Goal: Navigation & Orientation: Find specific page/section

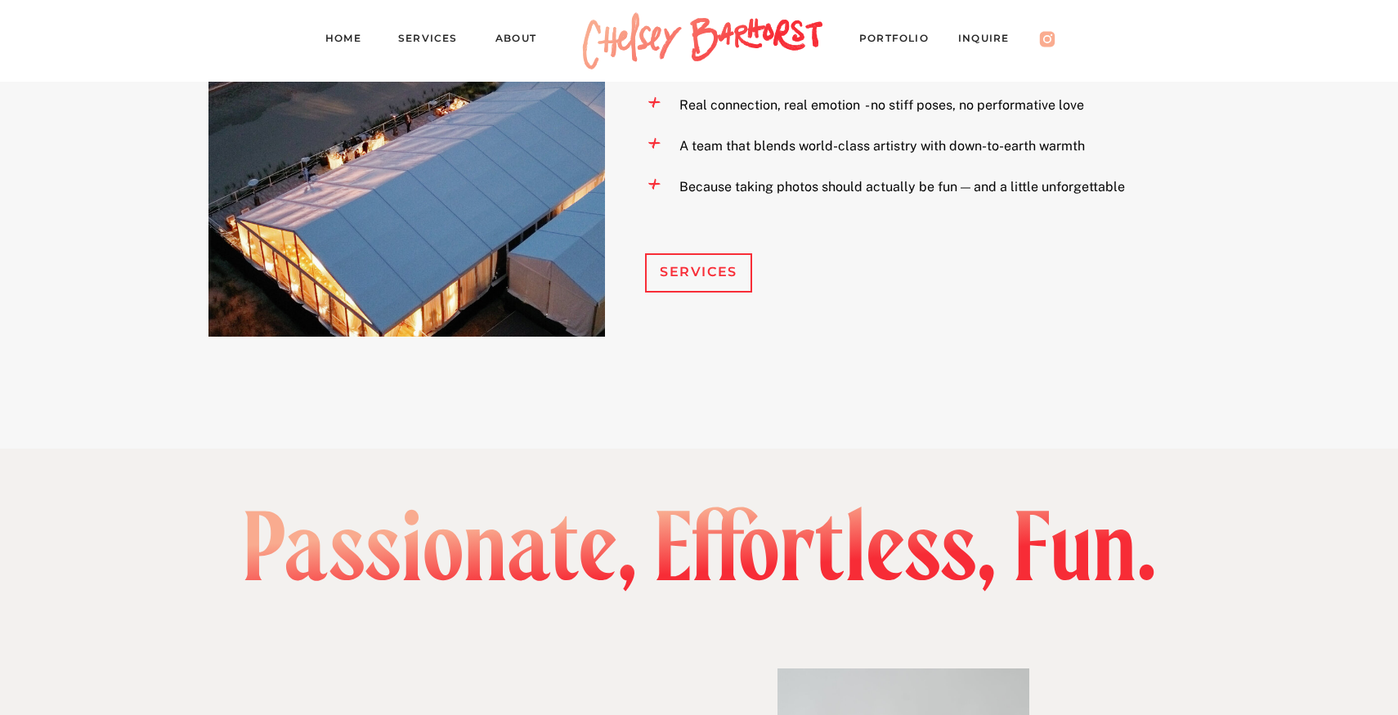
scroll to position [1863, 0]
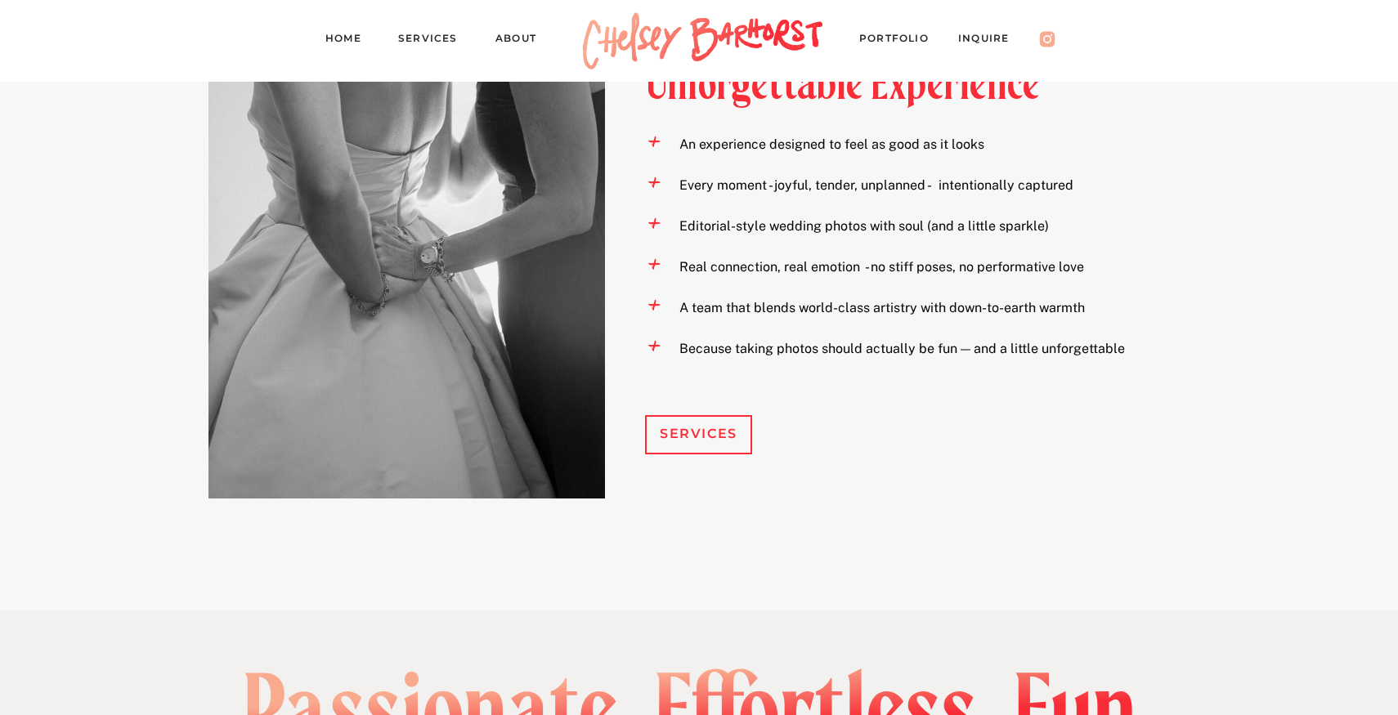
click at [430, 40] on nav "Services" at bounding box center [435, 40] width 74 height 23
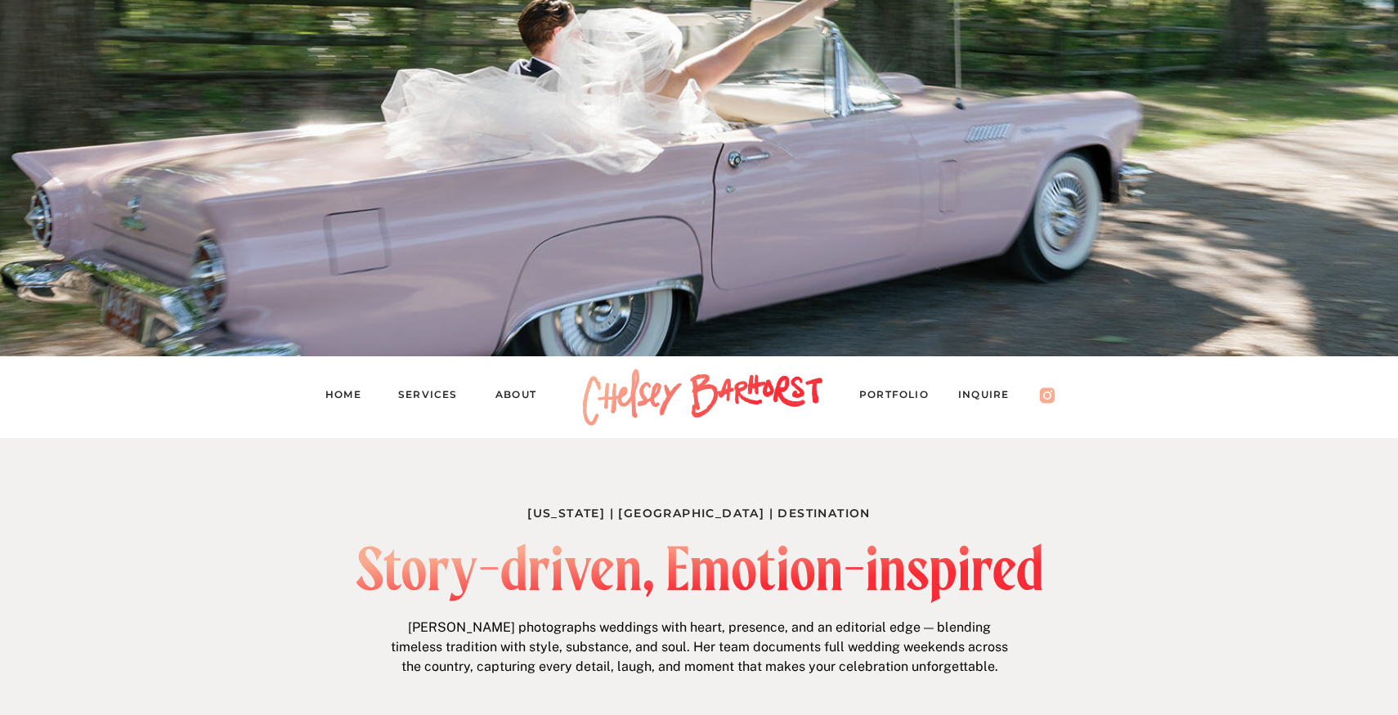
scroll to position [272, 0]
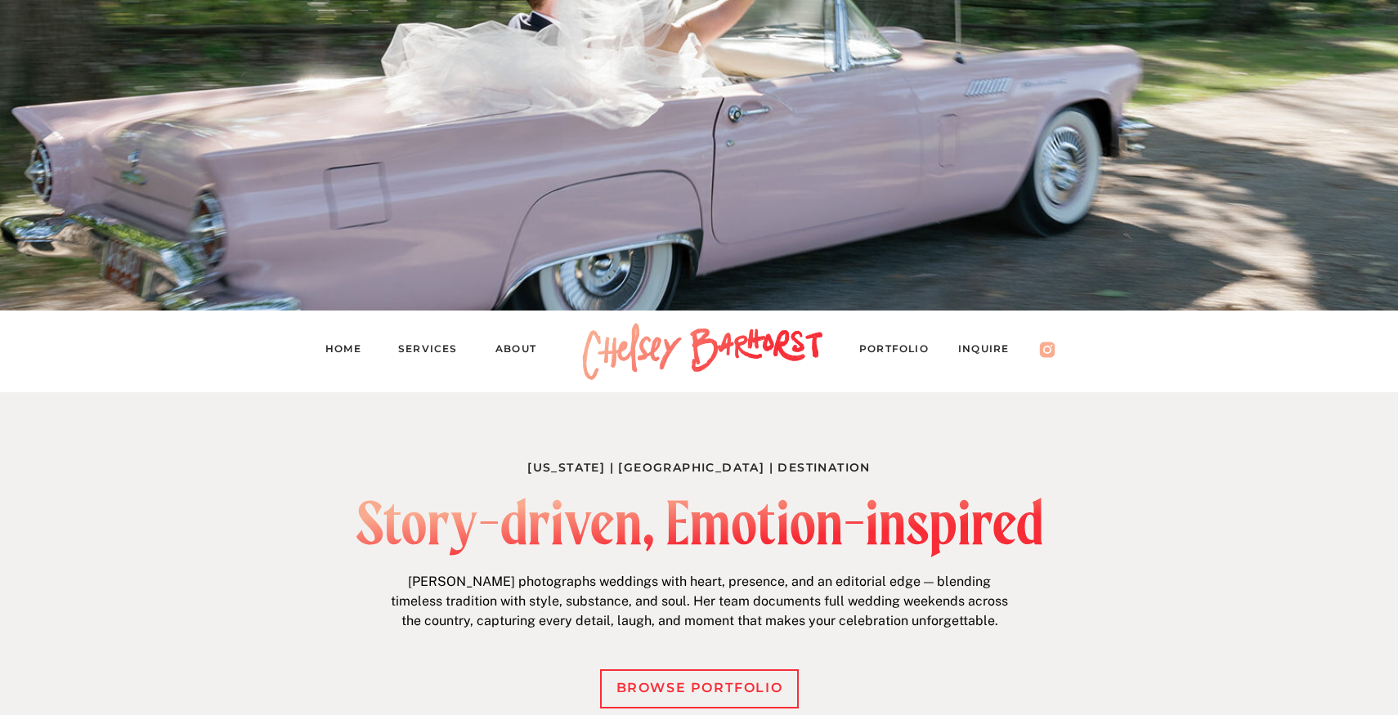
click at [880, 352] on nav "PORTFOLIO" at bounding box center [901, 351] width 85 height 23
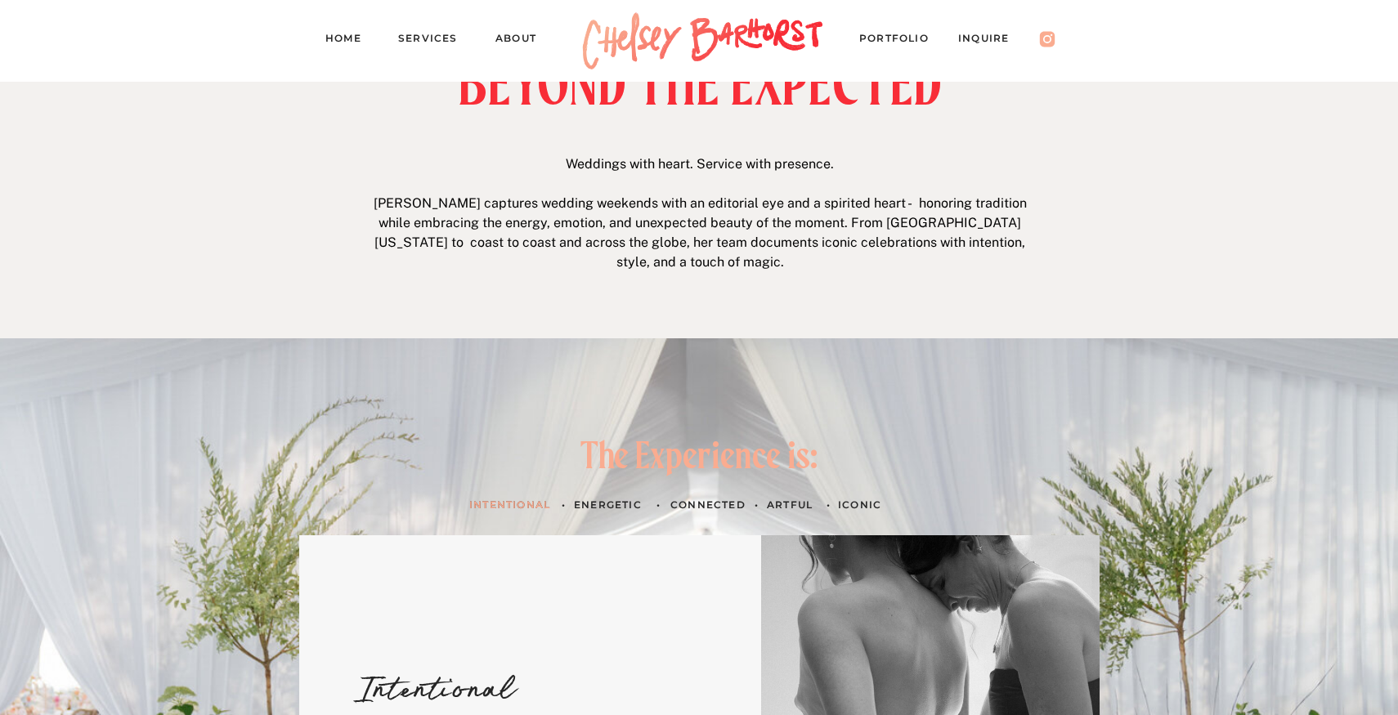
scroll to position [31, 0]
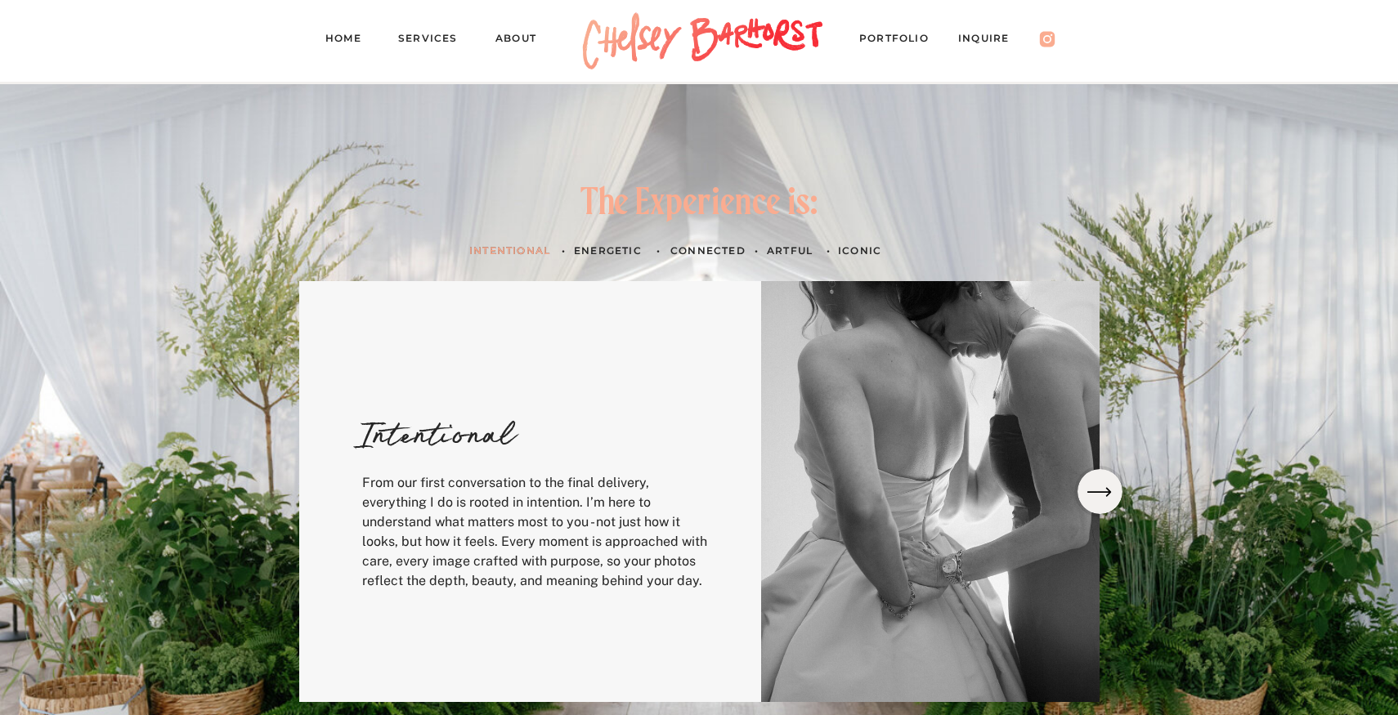
click at [604, 247] on h3 "Energetic" at bounding box center [611, 250] width 75 height 17
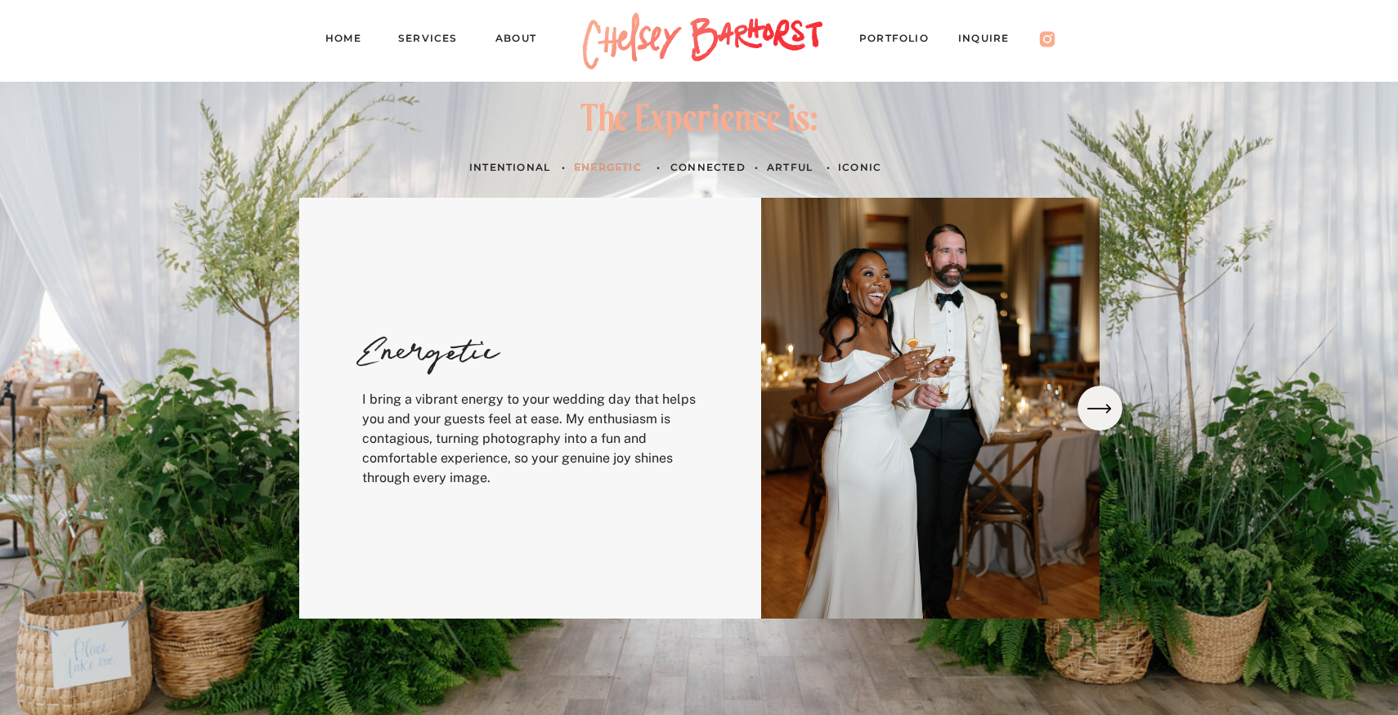
scroll to position [488, 0]
click at [706, 162] on h3 "Connected" at bounding box center [708, 166] width 77 height 17
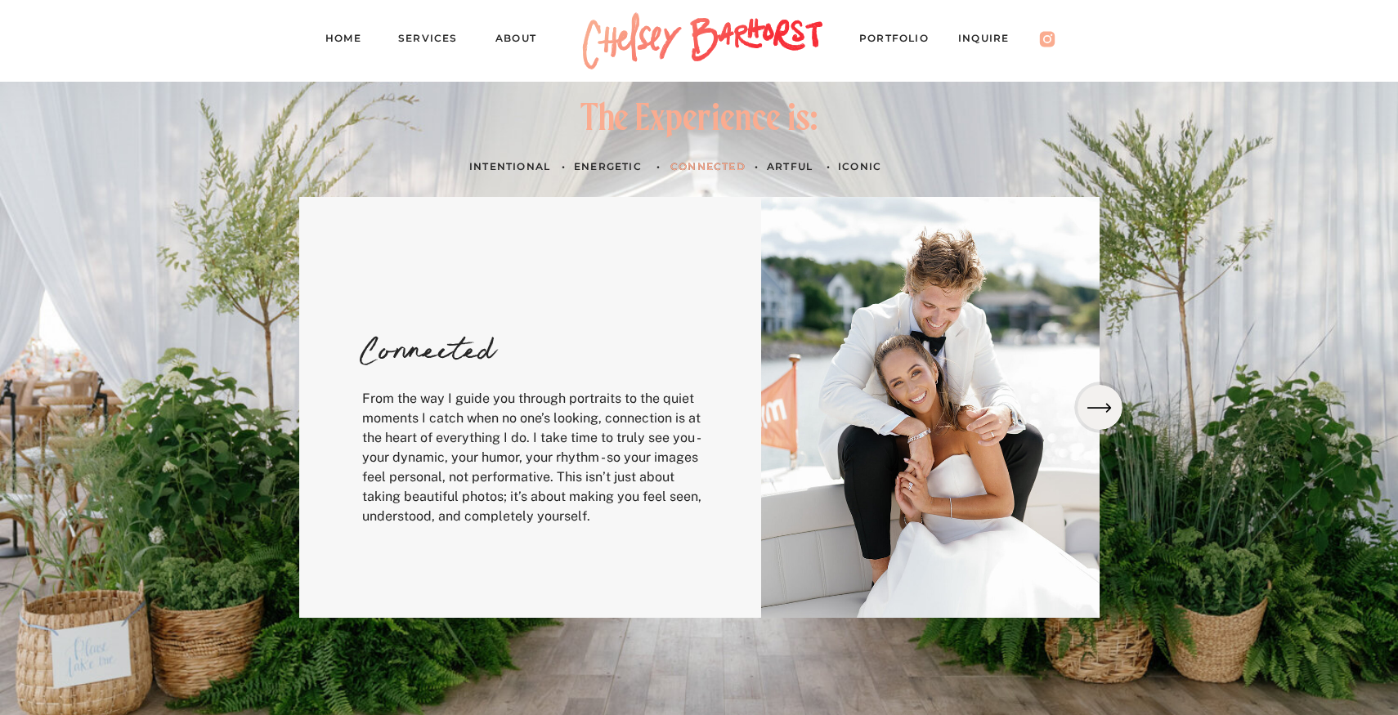
click at [786, 165] on h3 "artful" at bounding box center [790, 166] width 47 height 17
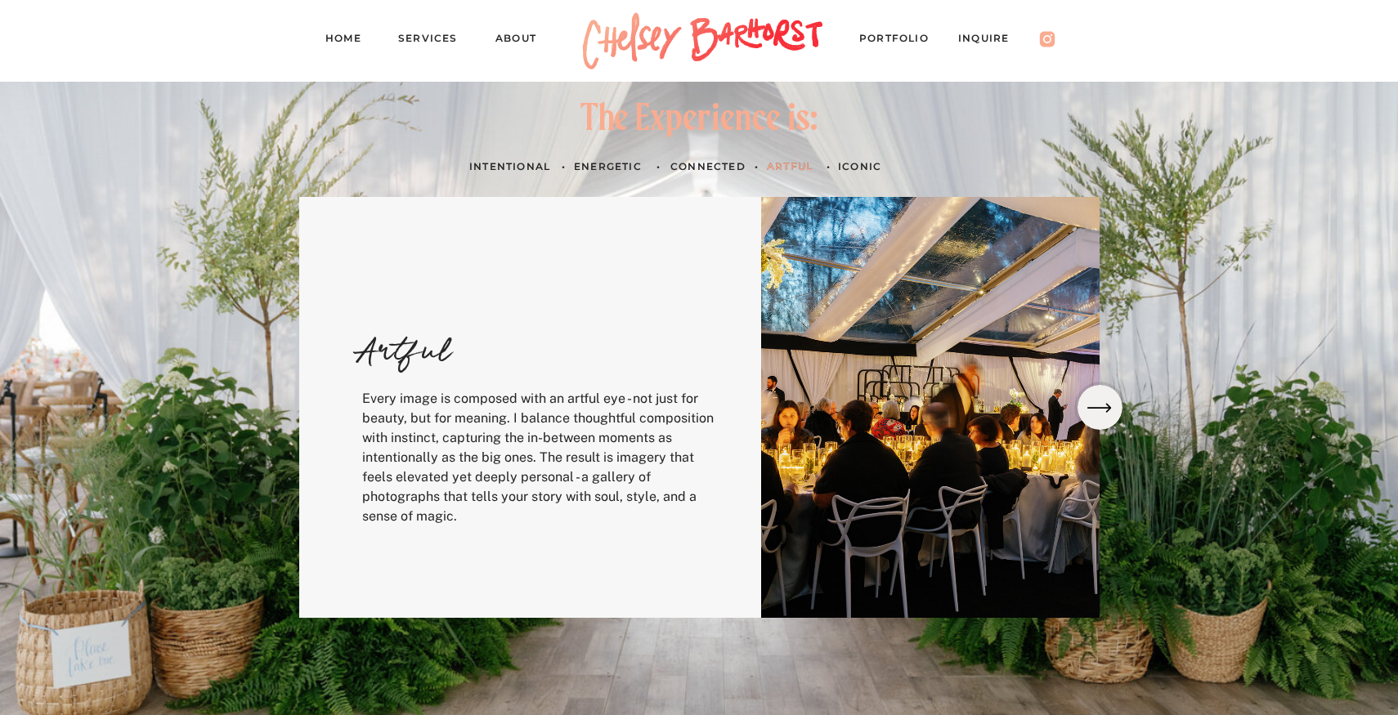
click at [848, 165] on h3 "ICONIC" at bounding box center [861, 166] width 47 height 17
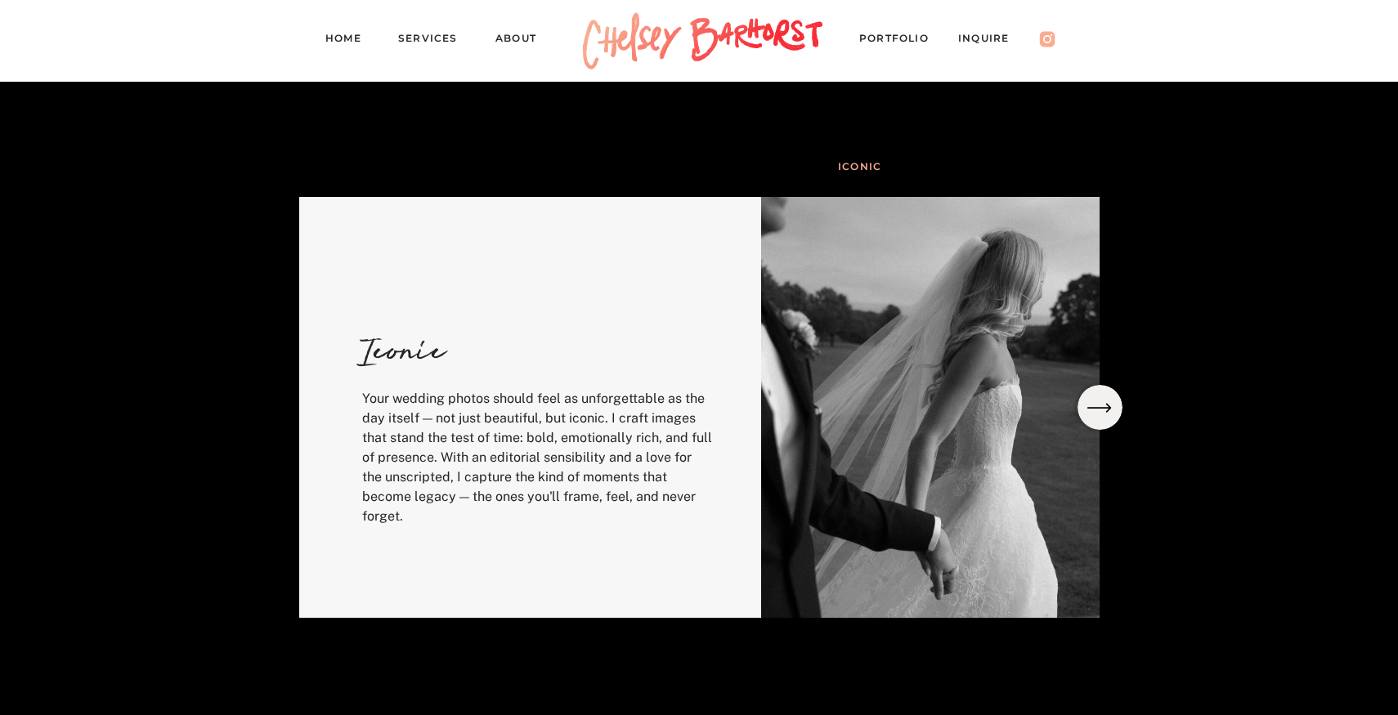
click at [560, 174] on h3 "•" at bounding box center [563, 166] width 11 height 17
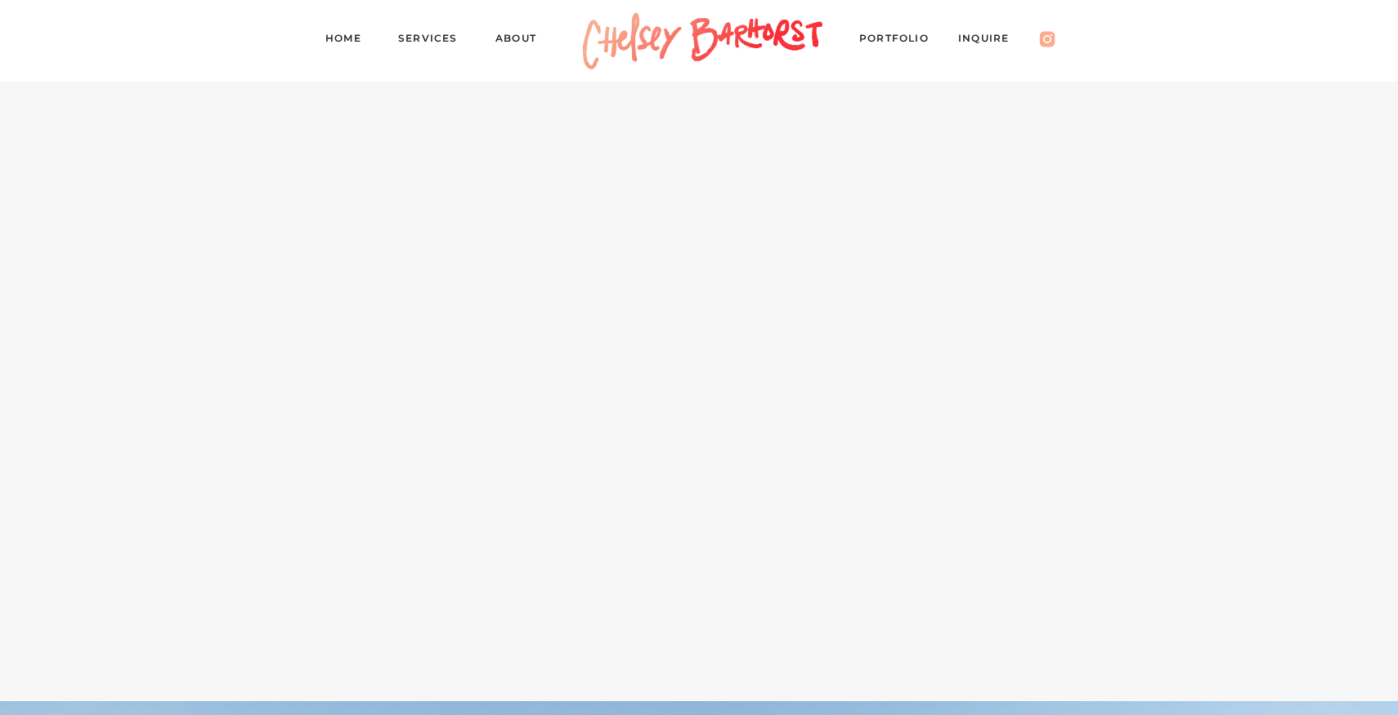
scroll to position [8020, 0]
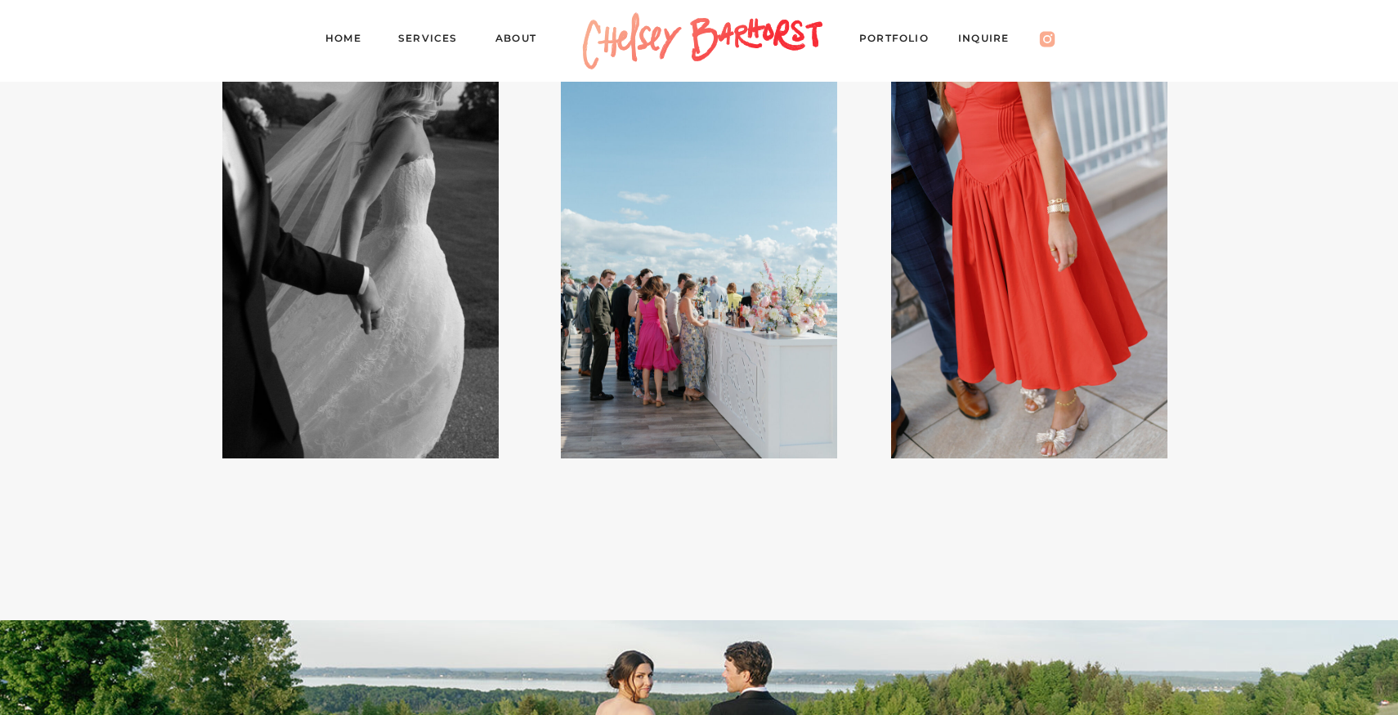
click at [159, 193] on div "Inquire PORTFOLIO About Home Services Portfolio Artistry in Every Moment Your s…" at bounding box center [699, 455] width 1398 height 16951
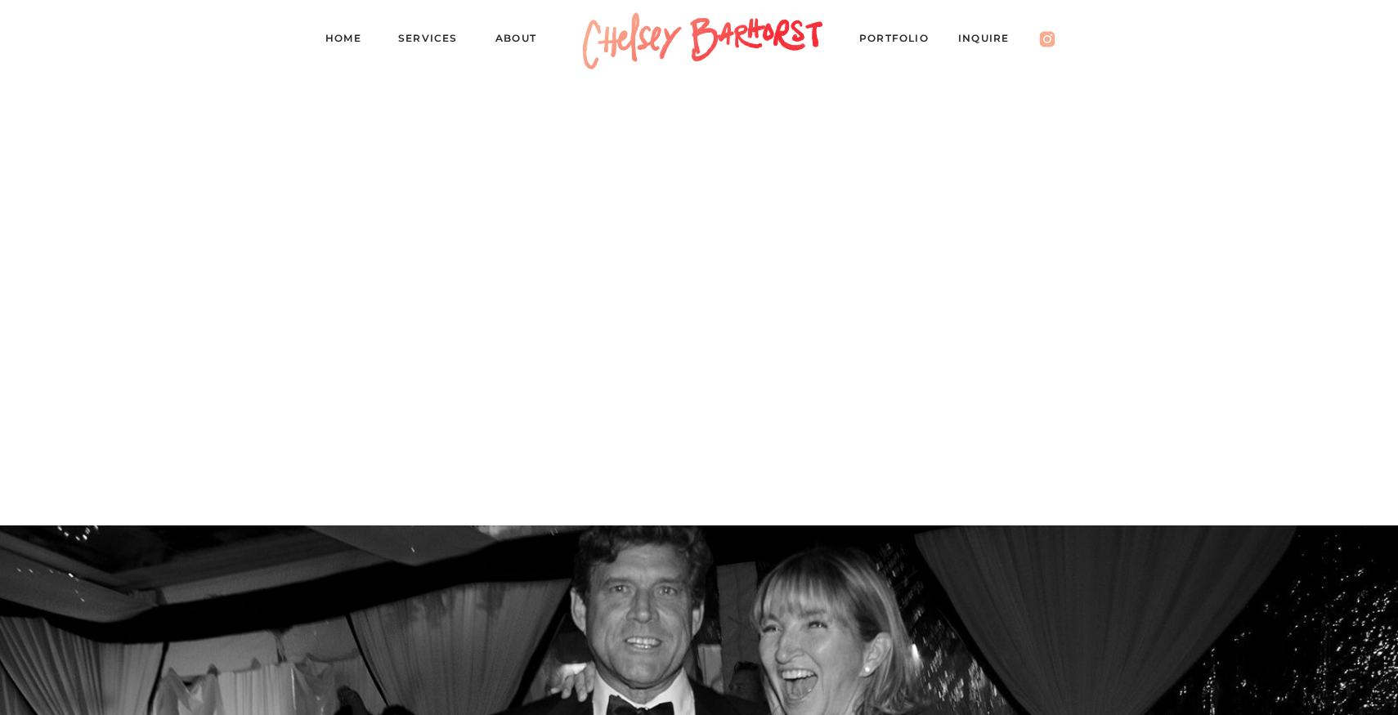
scroll to position [13900, 0]
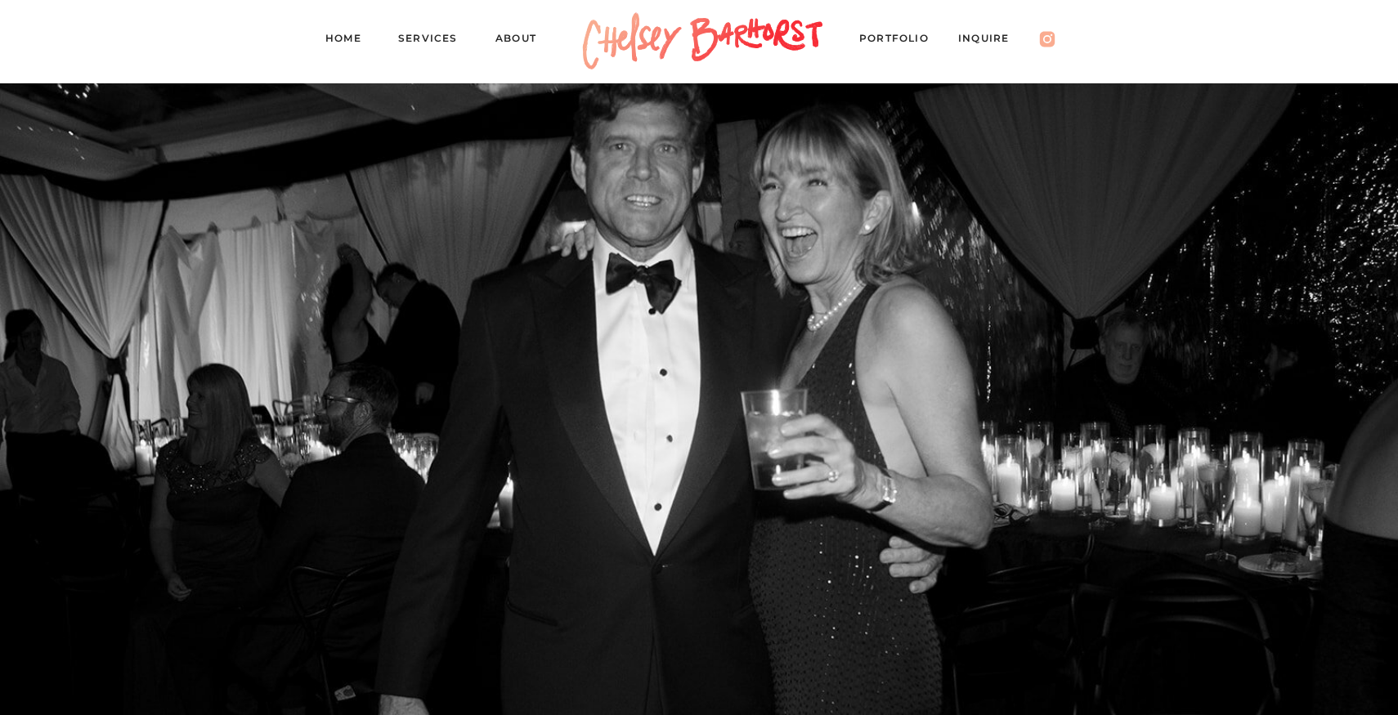
click at [972, 41] on nav "Inquire" at bounding box center [991, 40] width 67 height 23
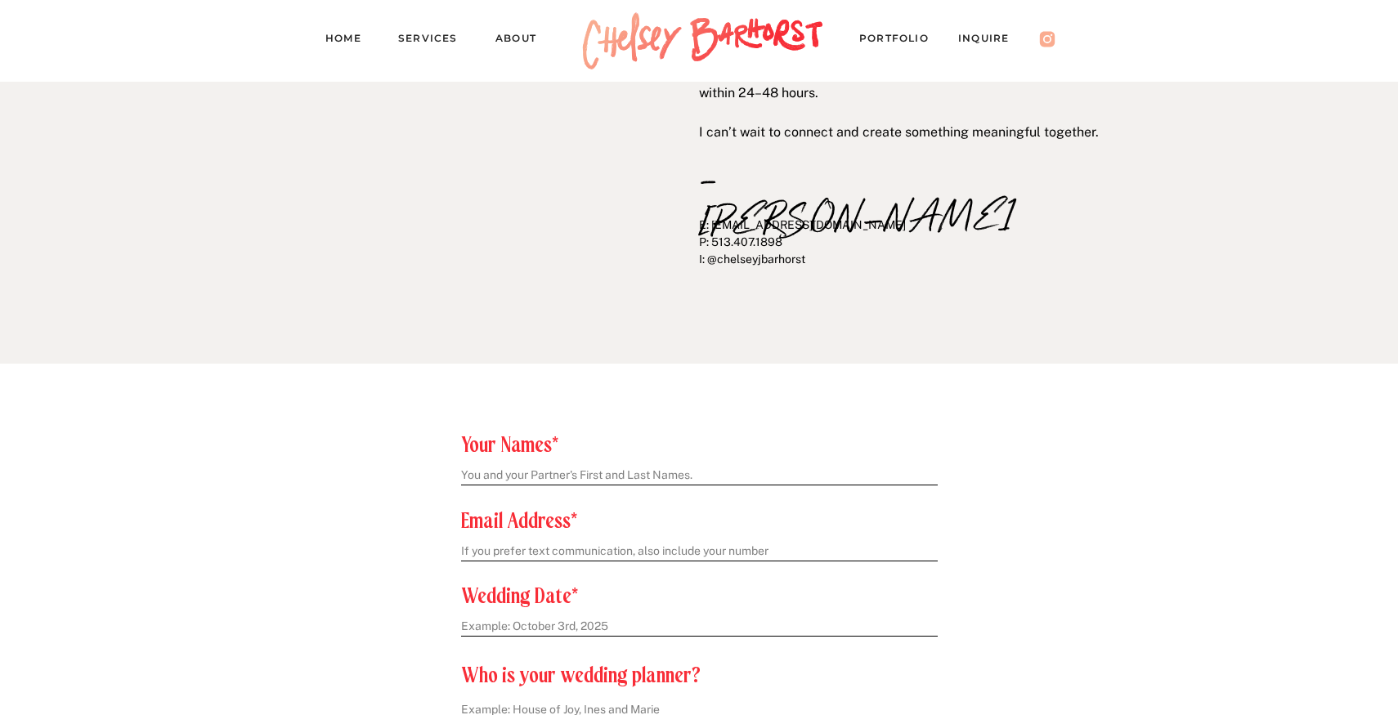
scroll to position [645, 0]
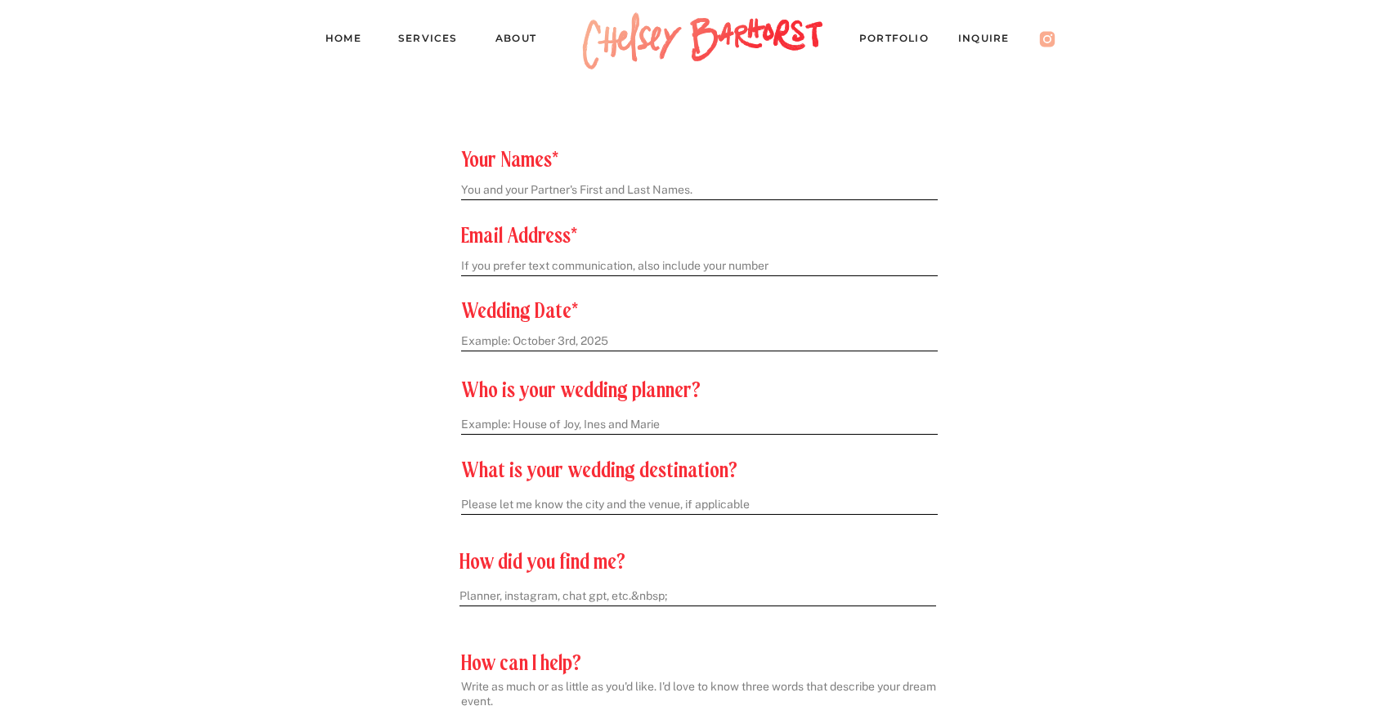
click at [526, 186] on textarea at bounding box center [698, 190] width 475 height 17
click at [553, 262] on textarea at bounding box center [698, 266] width 475 height 17
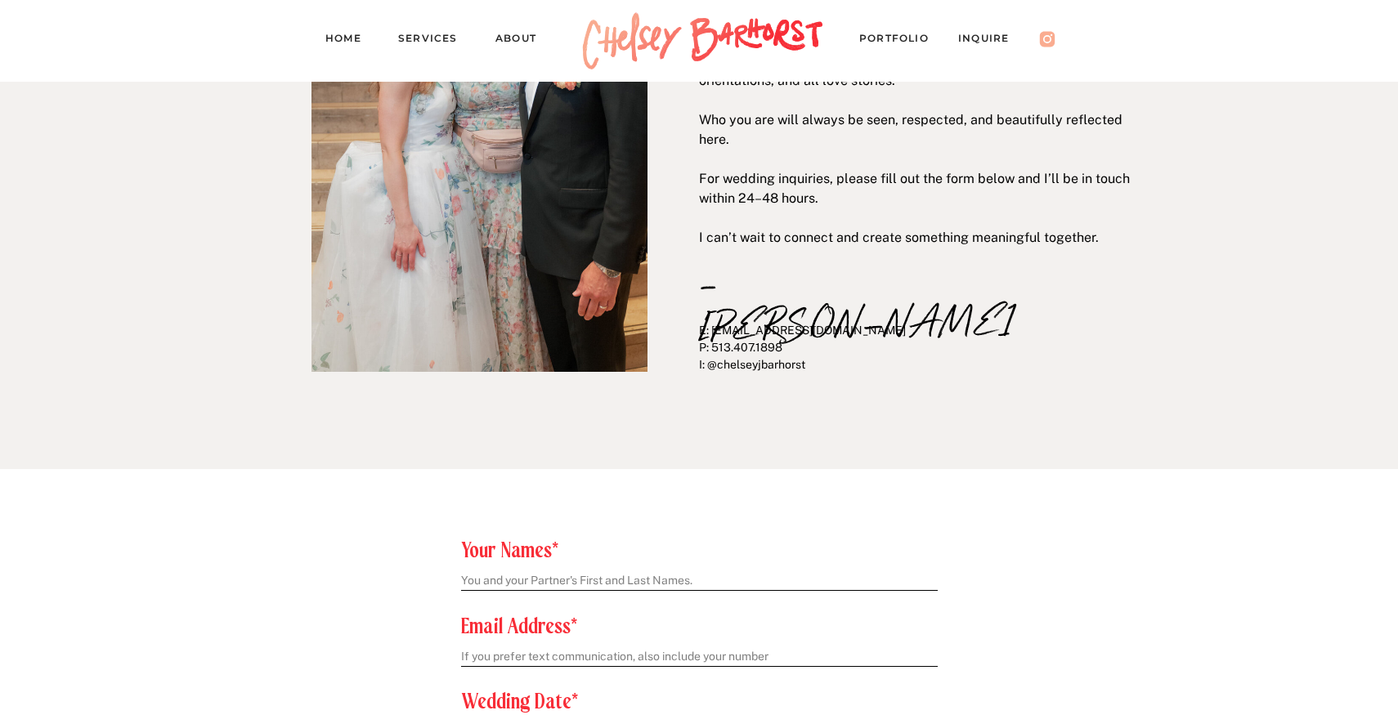
scroll to position [0, 0]
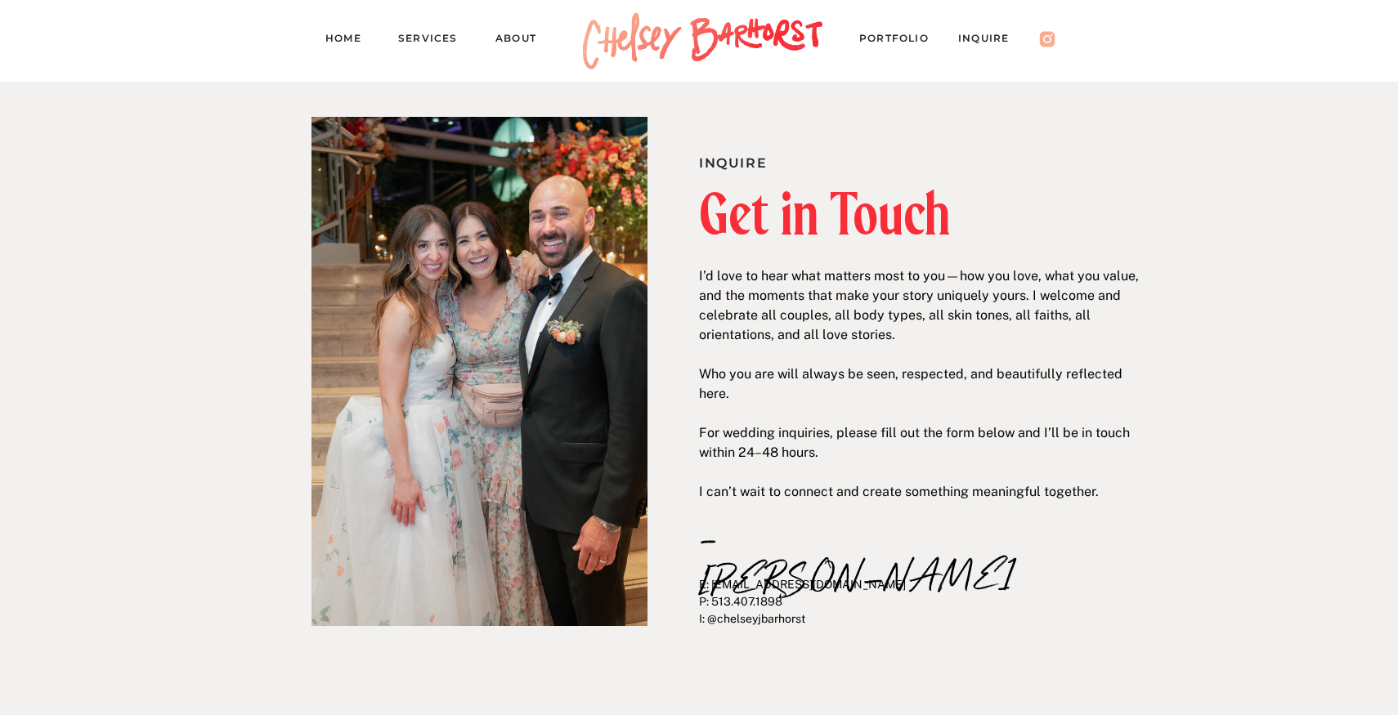
click at [899, 38] on nav "PORTFOLIO" at bounding box center [901, 40] width 85 height 23
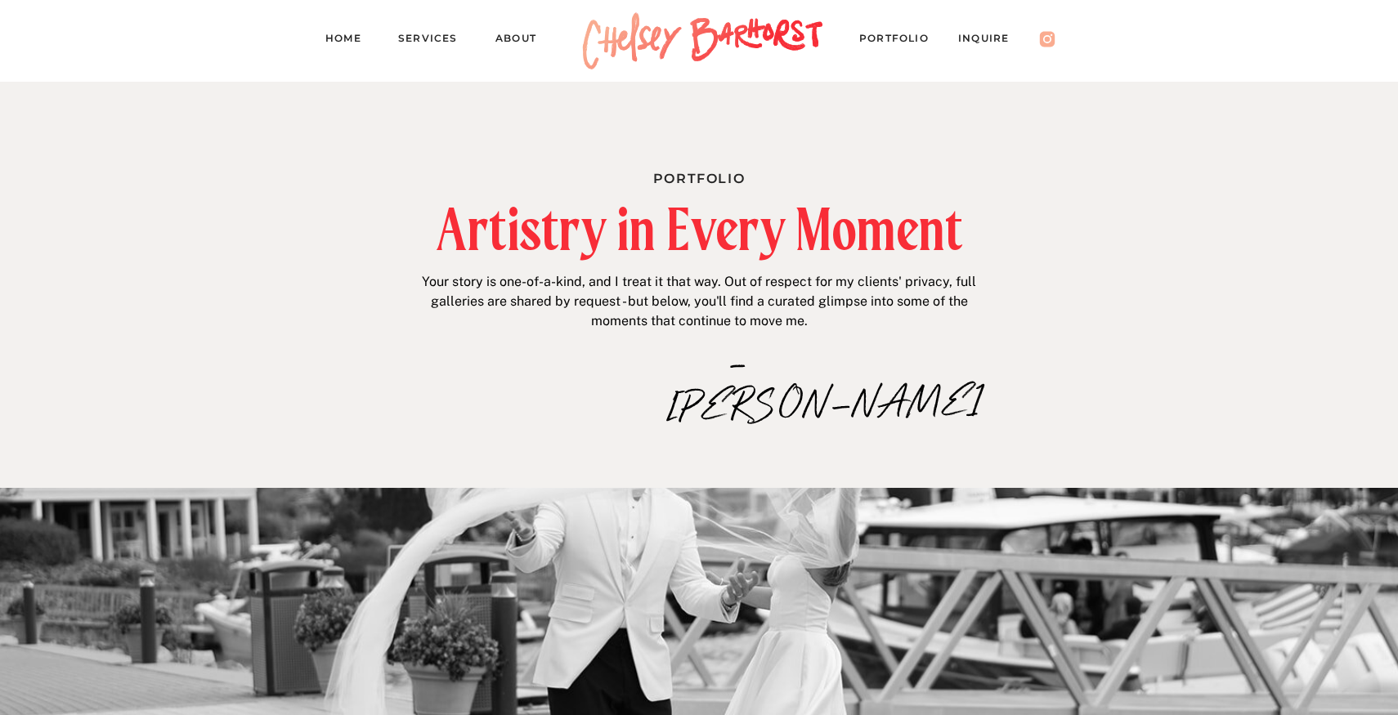
drag, startPoint x: 460, startPoint y: 157, endPoint x: 734, endPoint y: 400, distance: 366.0
drag, startPoint x: 777, startPoint y: 424, endPoint x: 491, endPoint y: 217, distance: 354.2
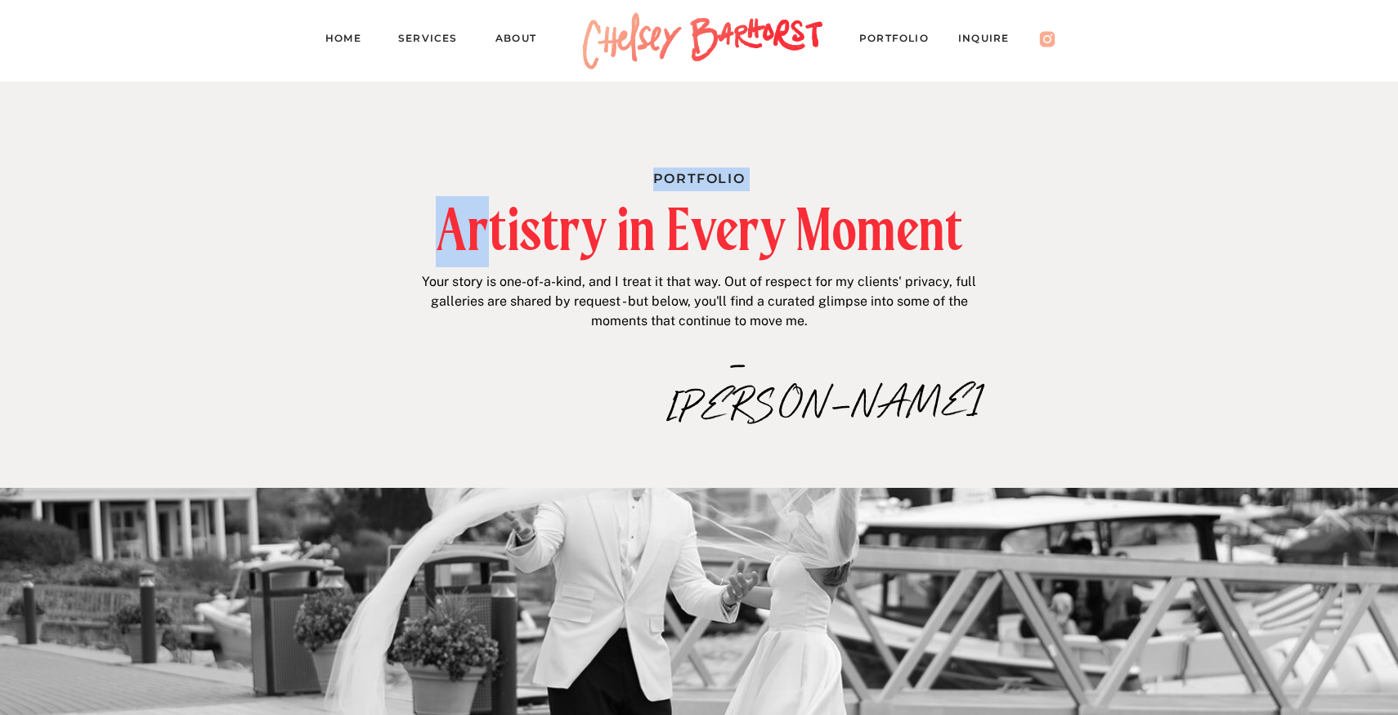
click at [491, 217] on h2 "Artistry in Every Moment" at bounding box center [699, 229] width 701 height 56
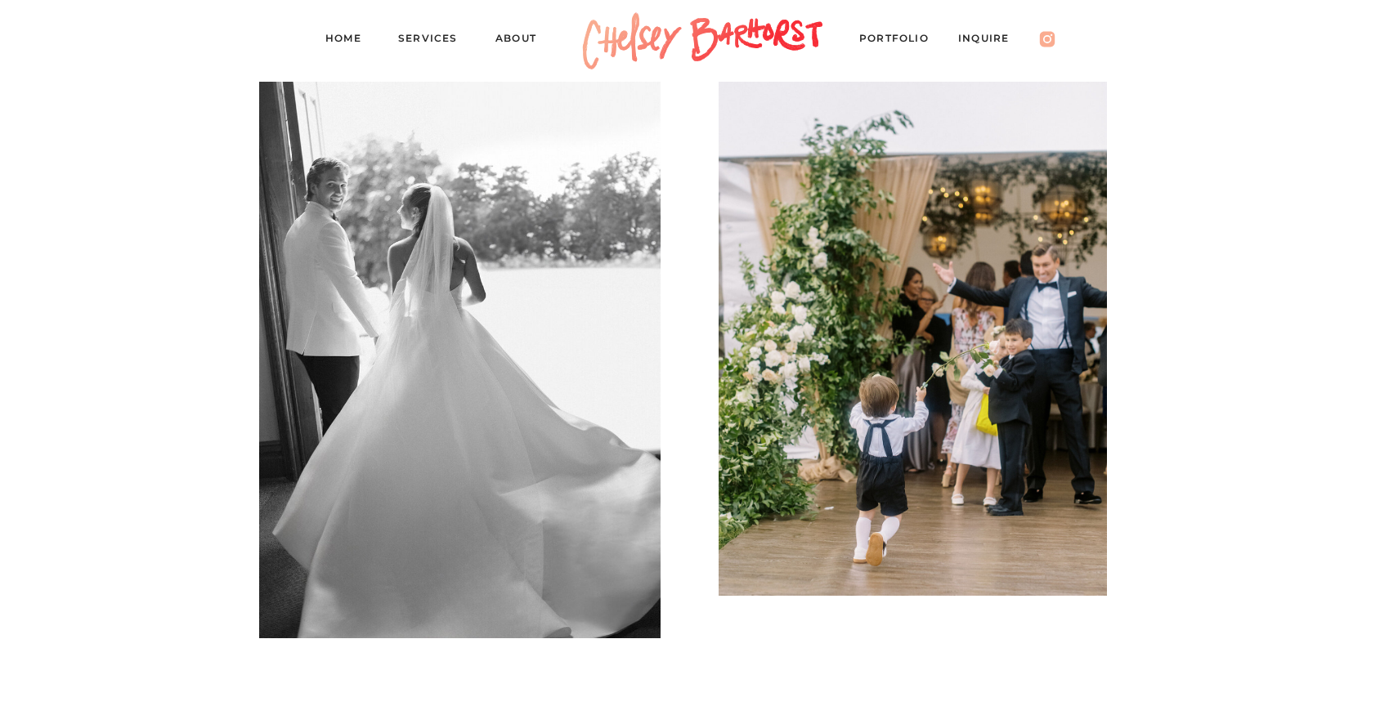
scroll to position [3190, 0]
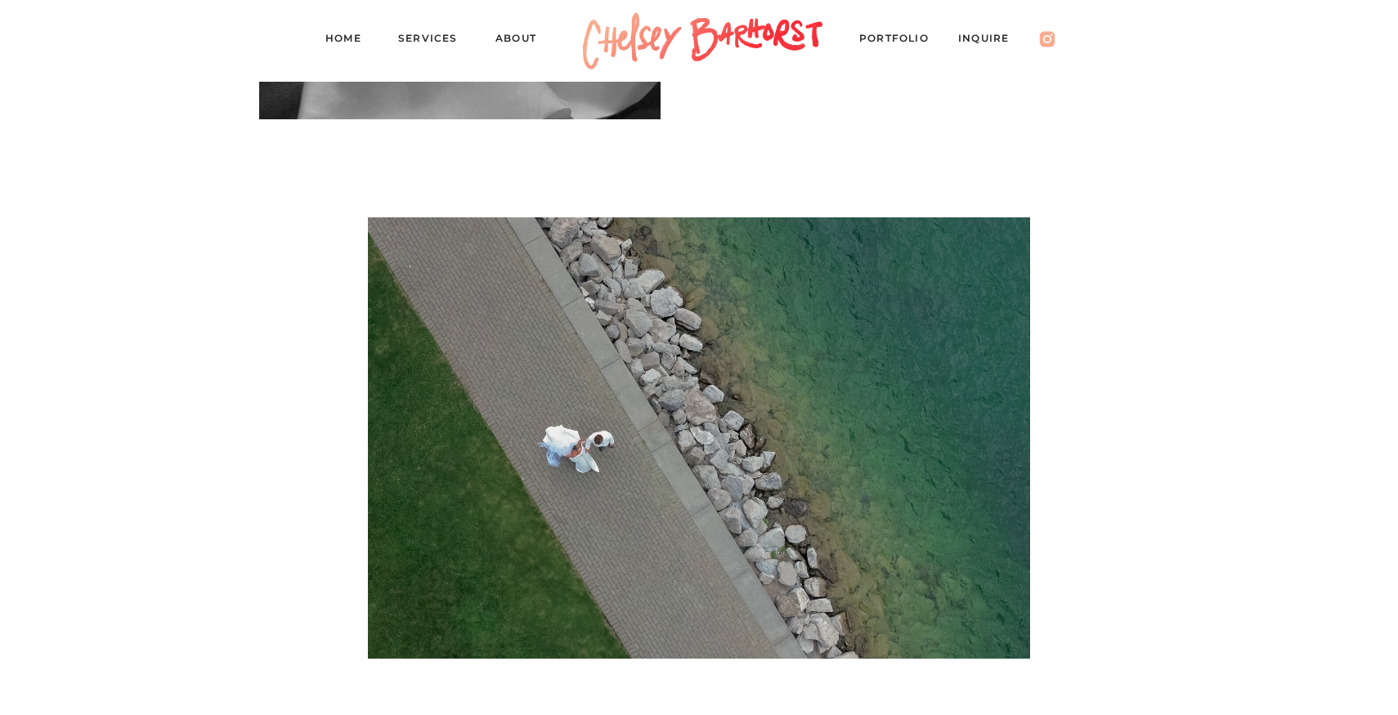
click at [343, 36] on nav "Home" at bounding box center [349, 40] width 49 height 23
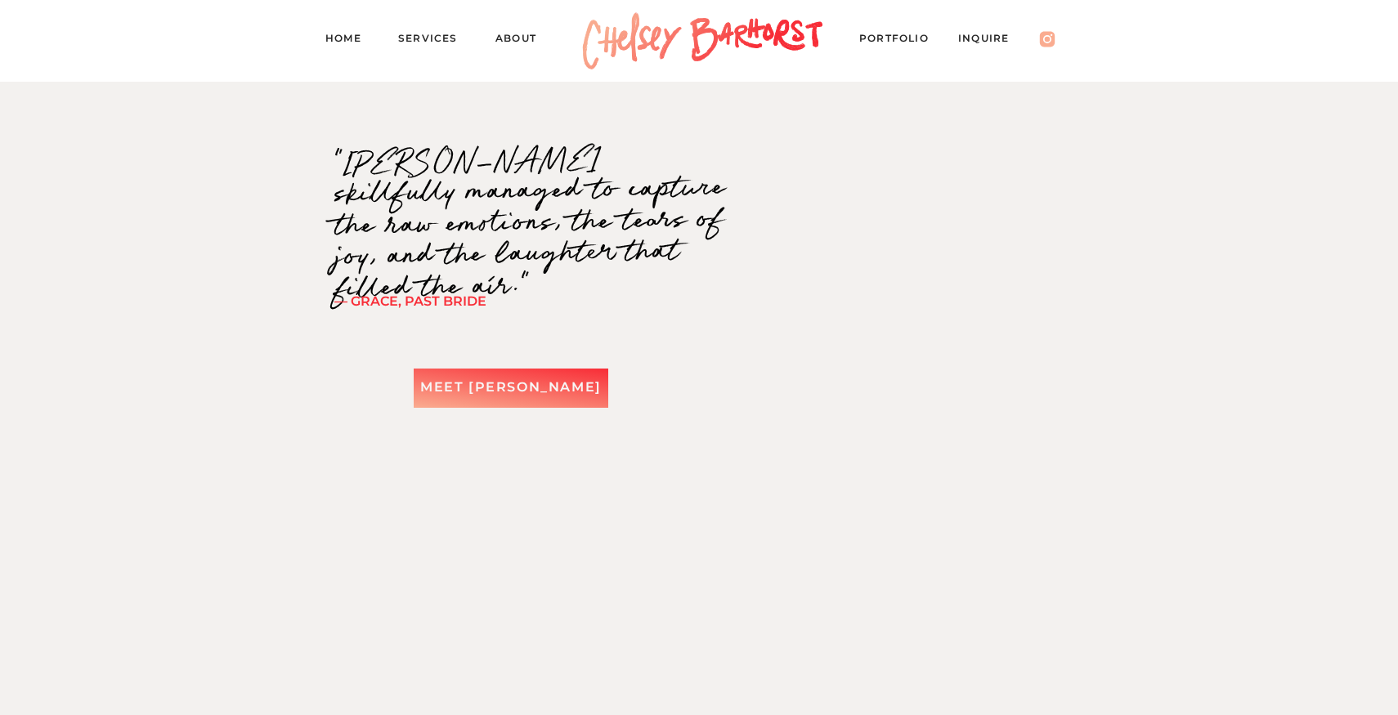
scroll to position [2154, 0]
